Goal: Navigation & Orientation: Find specific page/section

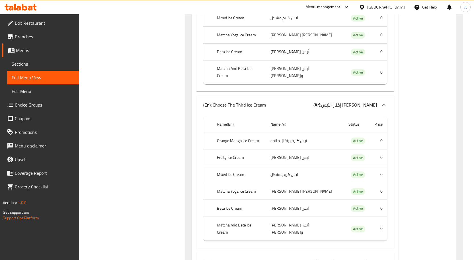
scroll to position [62144, 0]
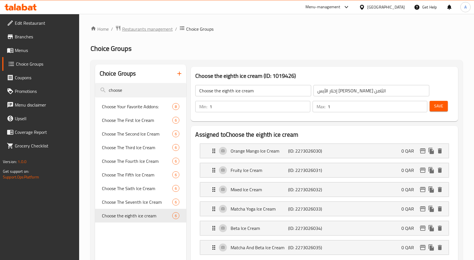
click at [158, 31] on span "Restaurants management" at bounding box center [147, 29] width 51 height 7
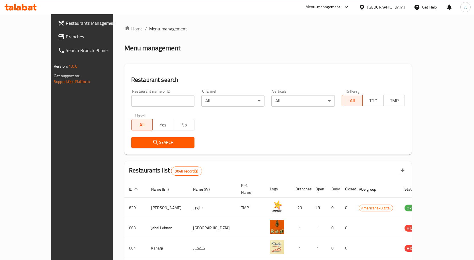
click at [364, 8] on icon at bounding box center [362, 7] width 4 height 5
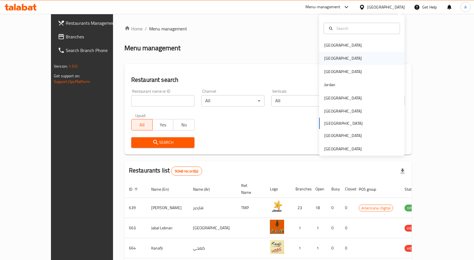
click at [334, 61] on div "Egypt" at bounding box center [343, 58] width 47 height 13
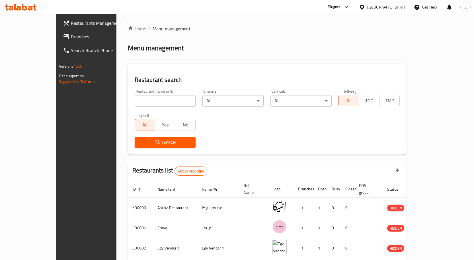
click at [71, 38] on span "Branches" at bounding box center [101, 36] width 60 height 7
